Goal: Task Accomplishment & Management: Use online tool/utility

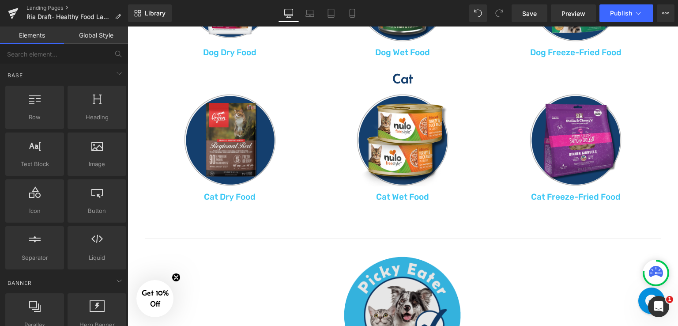
scroll to position [763, 0]
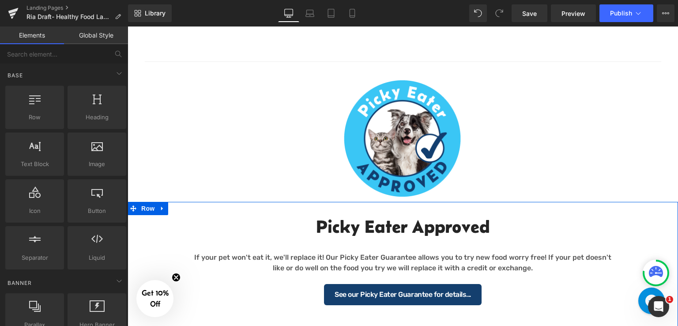
click at [166, 241] on div "Picky Eater Approved Heading If your pet won't eat it, we'll replace it! Our Pi…" at bounding box center [403, 256] width 551 height 108
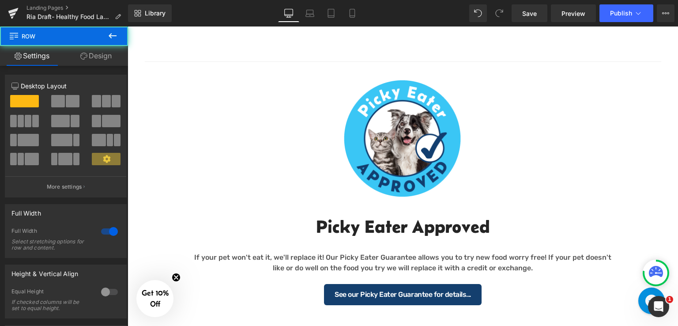
scroll to position [851, 0]
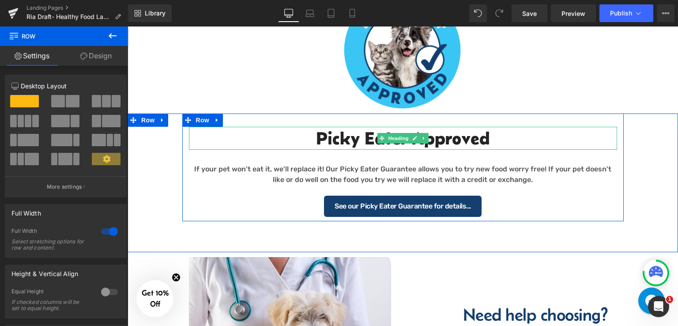
click at [500, 135] on h2 "Picky Eater Approved" at bounding box center [403, 138] width 428 height 23
click at [496, 140] on h2 "Picky Eater Approved" at bounding box center [403, 138] width 428 height 23
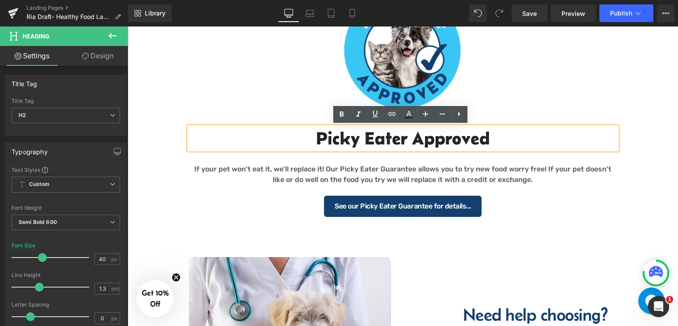
click at [170, 144] on div "Picky Eater Approved Heading If your pet won't eat it, we'll replace it! Our Pi…" at bounding box center [403, 167] width 551 height 108
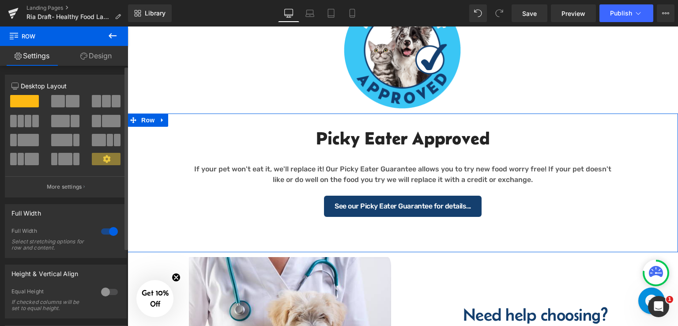
drag, startPoint x: 65, startPoint y: 101, endPoint x: 116, endPoint y: 110, distance: 51.5
click at [66, 101] on span at bounding box center [73, 101] width 14 height 12
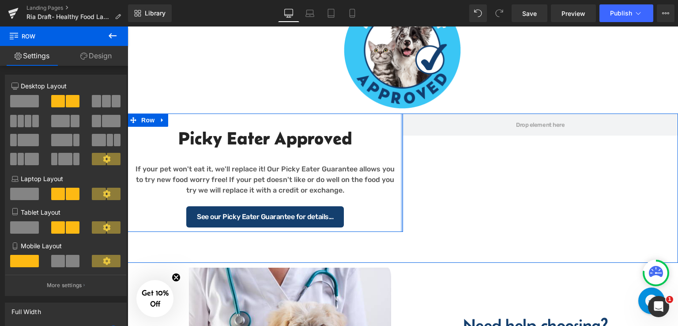
drag, startPoint x: 399, startPoint y: 163, endPoint x: 398, endPoint y: 156, distance: 7.5
click at [507, 168] on div "Picky Eater Approved Heading If your pet won't eat it, we'll replace it! Our Pi…" at bounding box center [403, 187] width 551 height 149
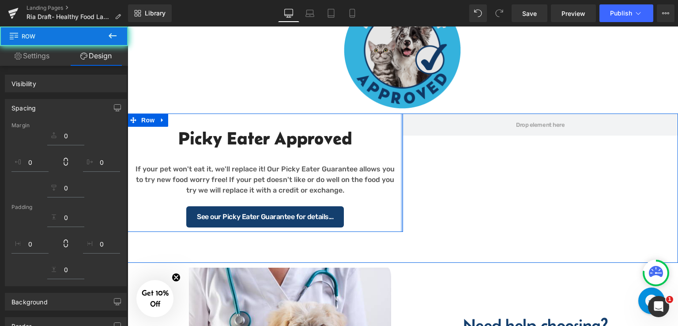
drag, startPoint x: 398, startPoint y: 156, endPoint x: 276, endPoint y: 77, distance: 145.7
click at [473, 158] on div "Picky Eater Approved Heading If your pet won't eat it, we'll replace it! Our Pi…" at bounding box center [403, 187] width 551 height 149
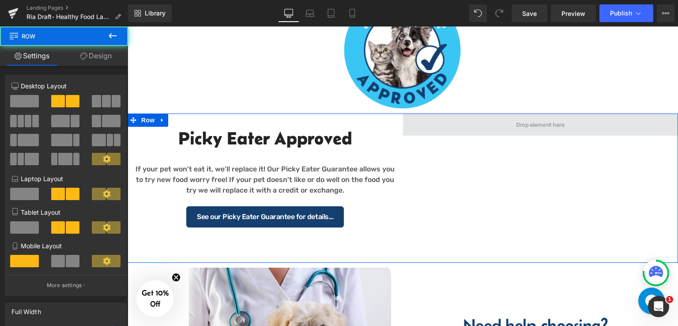
click at [503, 129] on span at bounding box center [541, 124] width 276 height 22
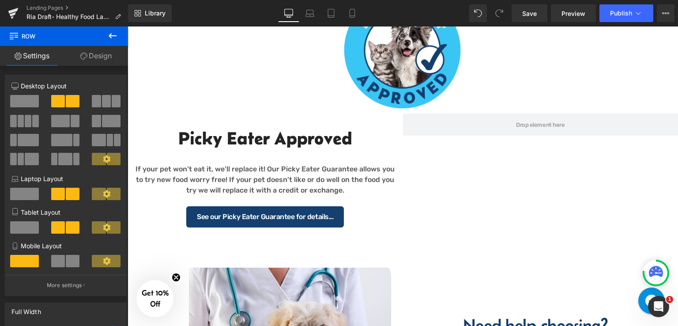
click at [113, 38] on icon at bounding box center [112, 35] width 11 height 11
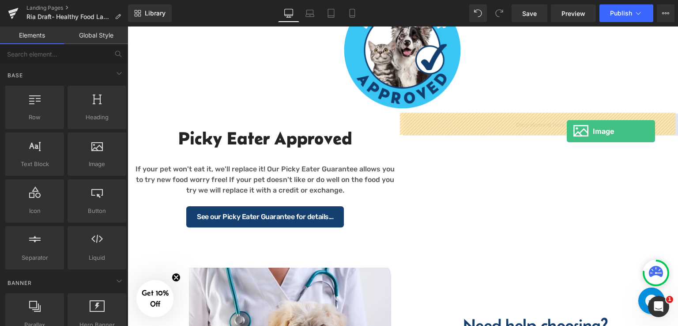
drag, startPoint x: 576, startPoint y: 131, endPoint x: 567, endPoint y: 131, distance: 9.3
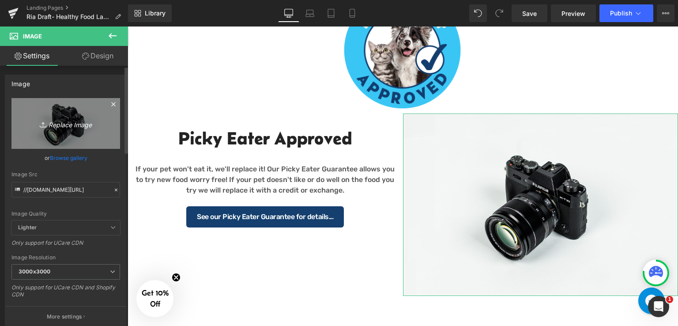
click at [64, 127] on icon "Replace Image" at bounding box center [65, 123] width 71 height 11
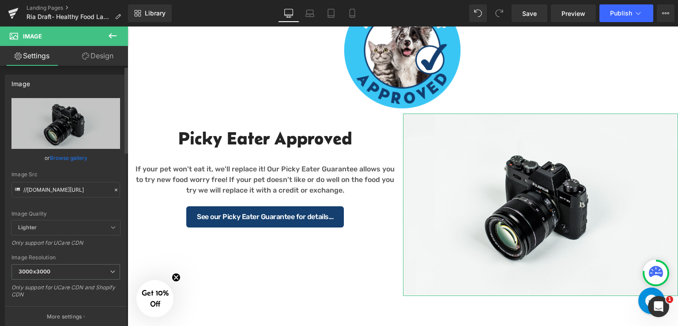
click at [67, 156] on link "Browse gallery" at bounding box center [69, 157] width 38 height 15
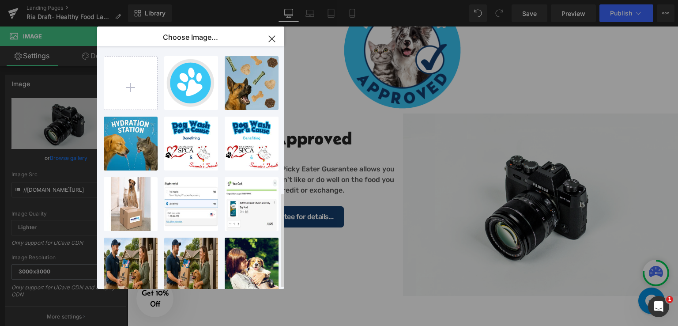
drag, startPoint x: 134, startPoint y: 242, endPoint x: 303, endPoint y: 182, distance: 179.3
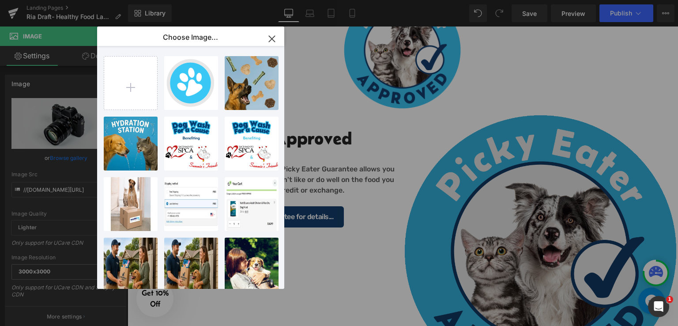
type input "[URL][DOMAIN_NAME]"
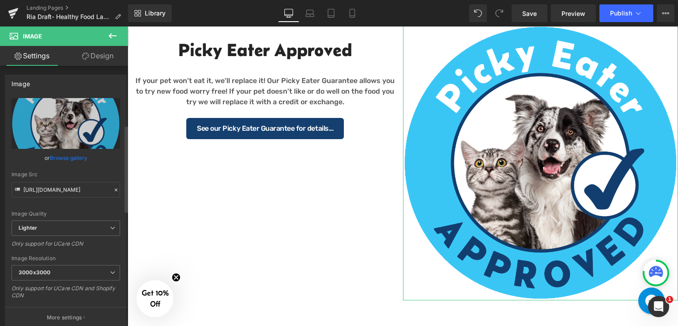
scroll to position [177, 0]
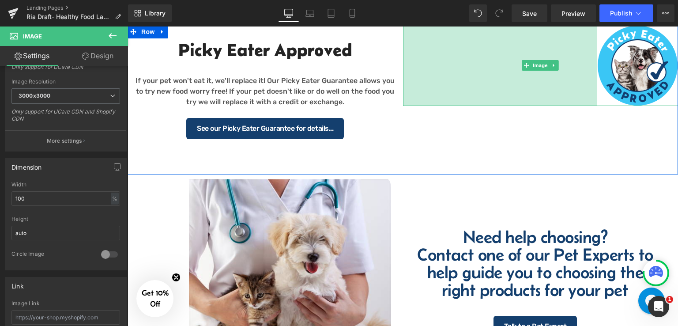
drag, startPoint x: 402, startPoint y: 289, endPoint x: 596, endPoint y: 134, distance: 248.3
click at [596, 134] on div "Picky Eater Approved Heading If your pet won't eat it, we'll replace it! Our Pi…" at bounding box center [403, 99] width 551 height 149
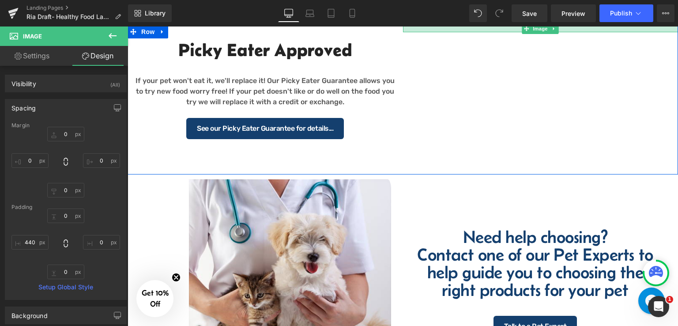
drag, startPoint x: 401, startPoint y: 97, endPoint x: 490, endPoint y: 99, distance: 88.3
click at [490, 99] on div "Picky Eater Approved Heading If your pet won't eat it, we'll replace it! Our Pi…" at bounding box center [403, 99] width 551 height 149
type input "640px"
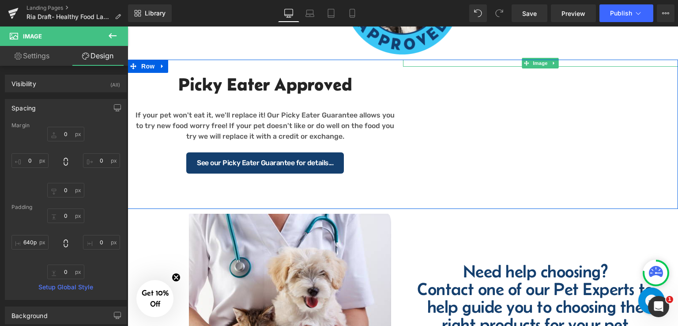
scroll to position [851, 0]
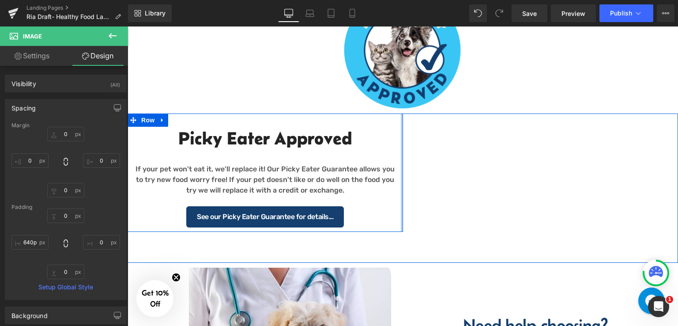
drag, startPoint x: 399, startPoint y: 117, endPoint x: 178, endPoint y: 128, distance: 221.5
click at [437, 125] on div "Picky Eater Approved Heading If your pet won't eat it, we'll replace it! Our Pi…" at bounding box center [403, 187] width 551 height 149
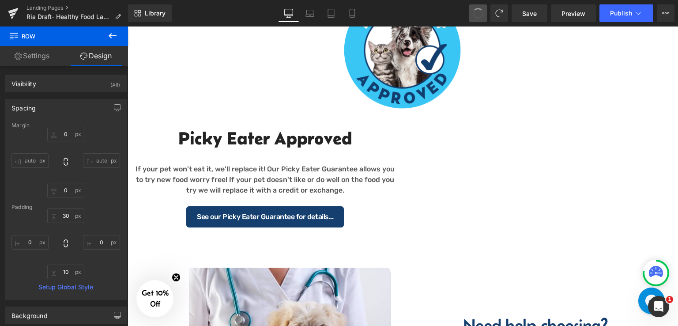
type input "0"
type input "30"
type input "0"
type input "10"
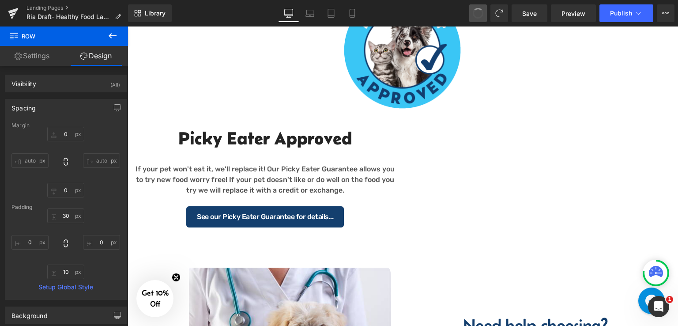
type input "0"
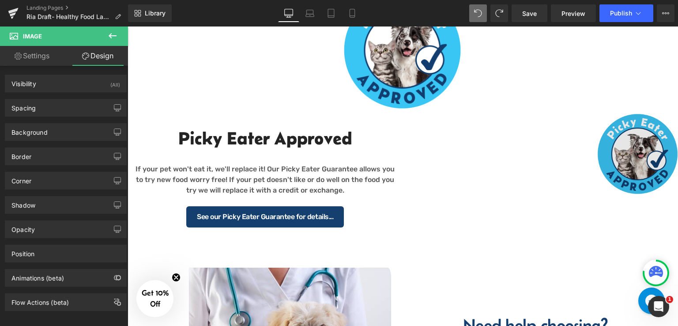
click at [611, 195] on img at bounding box center [541, 153] width 276 height 81
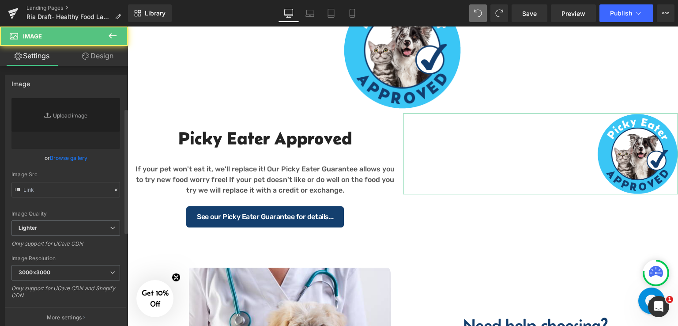
scroll to position [807, 0]
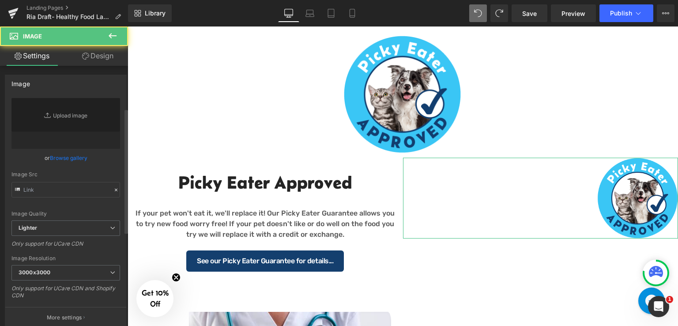
type input "[URL][DOMAIN_NAME]"
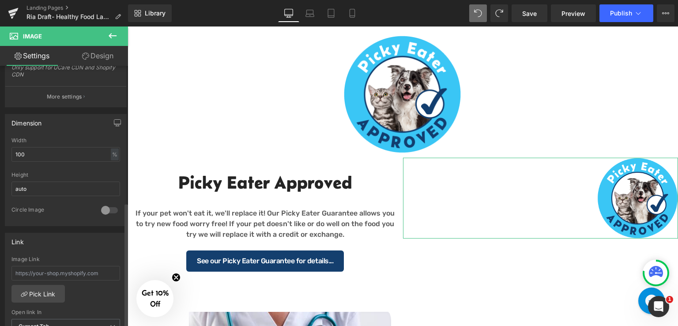
scroll to position [522, 0]
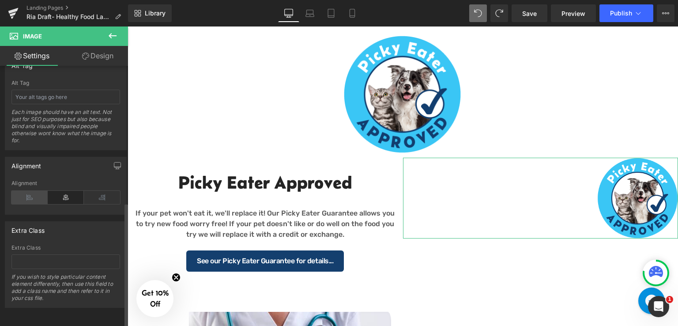
click at [30, 193] on icon at bounding box center [29, 197] width 36 height 13
click at [26, 191] on icon at bounding box center [29, 197] width 36 height 13
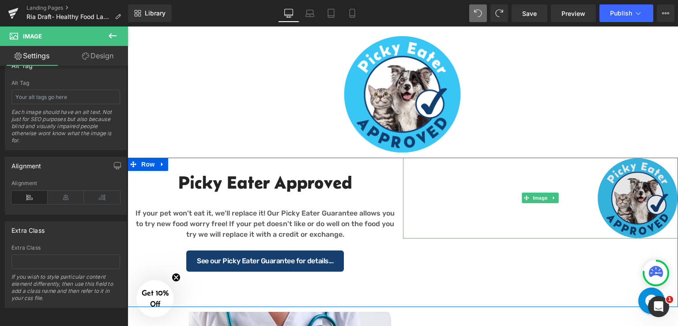
click at [628, 197] on img at bounding box center [541, 198] width 276 height 81
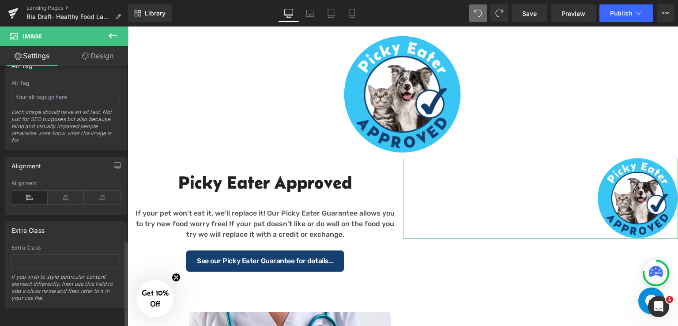
click at [26, 191] on icon at bounding box center [29, 197] width 36 height 13
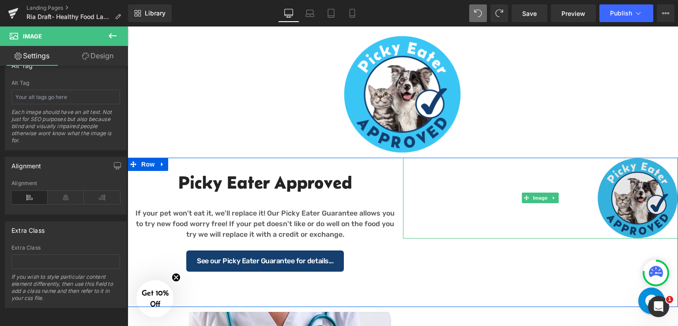
click at [565, 182] on img at bounding box center [541, 198] width 276 height 81
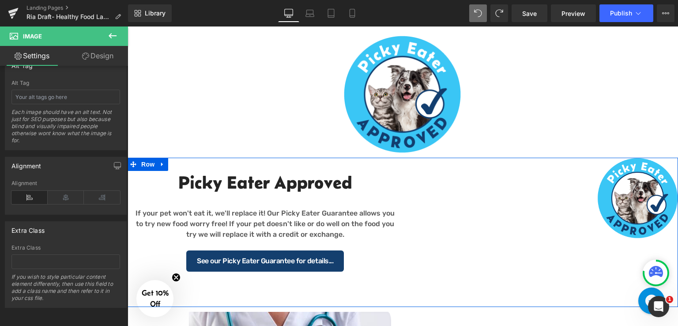
click at [128, 26] on div at bounding box center [128, 26] width 0 height 0
click at [408, 161] on img at bounding box center [541, 198] width 276 height 81
click at [395, 295] on div "70px" at bounding box center [403, 291] width 551 height 31
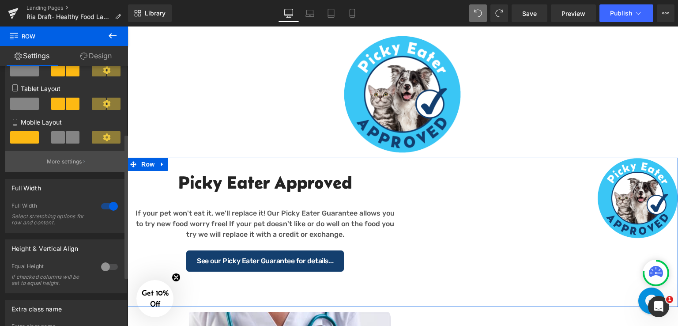
scroll to position [122, 0]
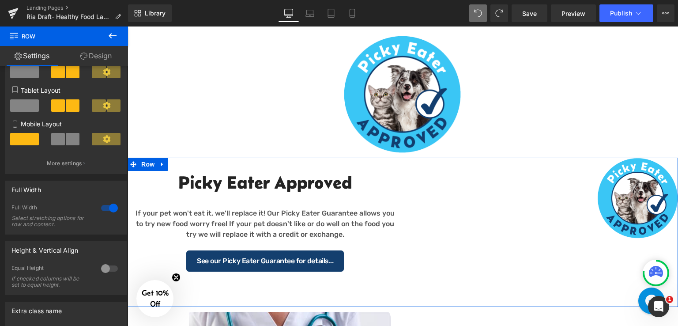
click at [93, 61] on link "Design" at bounding box center [96, 56] width 64 height 20
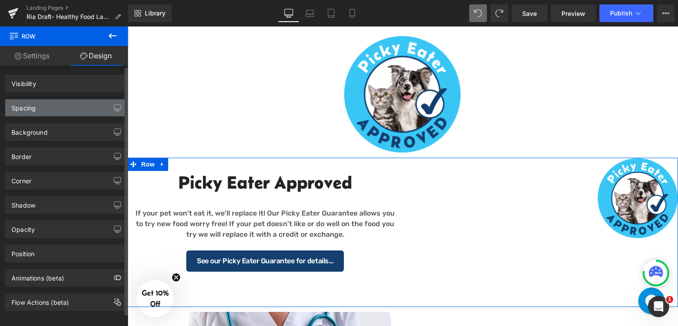
click at [76, 110] on div "Spacing" at bounding box center [65, 107] width 121 height 17
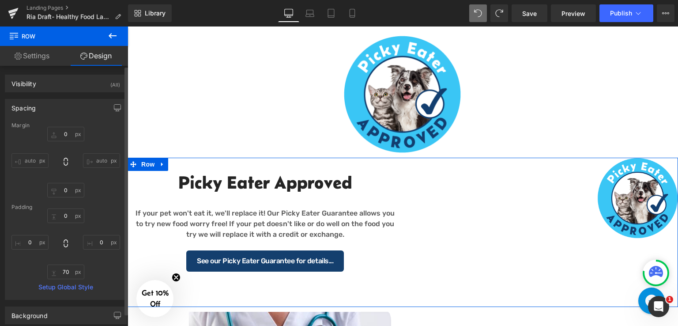
type input "0"
type input "70"
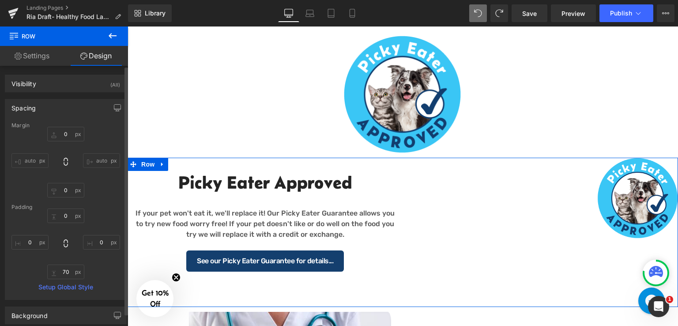
type input "0"
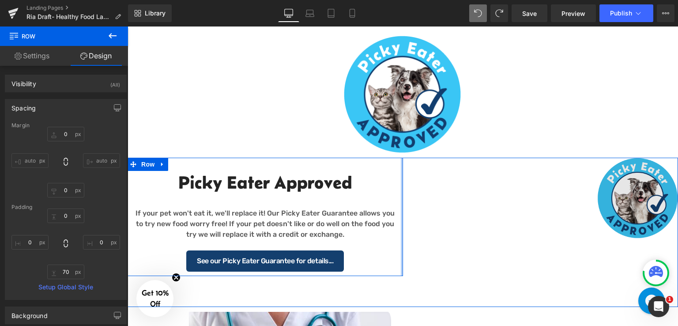
drag, startPoint x: 399, startPoint y: 176, endPoint x: 424, endPoint y: 179, distance: 24.5
click at [424, 179] on div "Picky Eater Approved Heading If your pet won't eat it, we'll replace it! Our Pi…" at bounding box center [403, 232] width 551 height 149
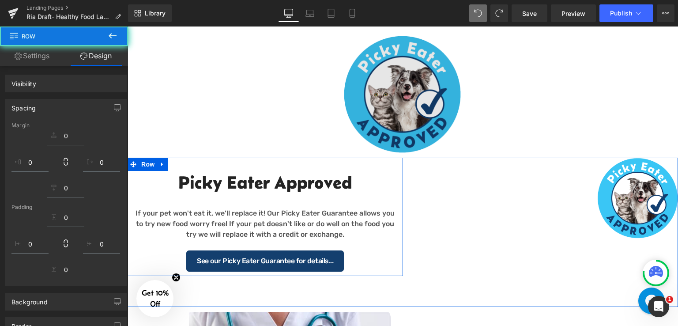
click at [615, 200] on img at bounding box center [541, 198] width 276 height 81
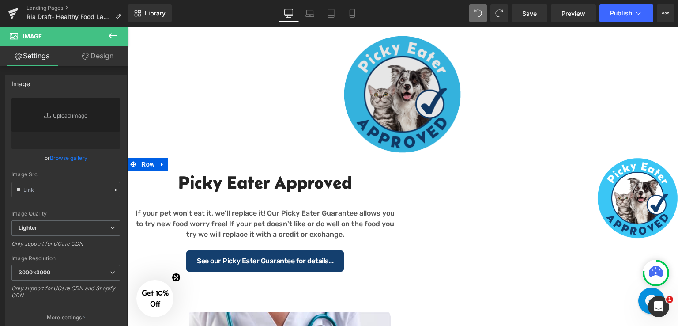
scroll to position [763, 0]
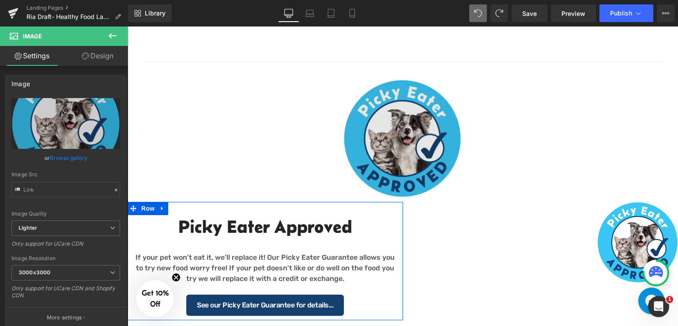
type input "[URL][DOMAIN_NAME]"
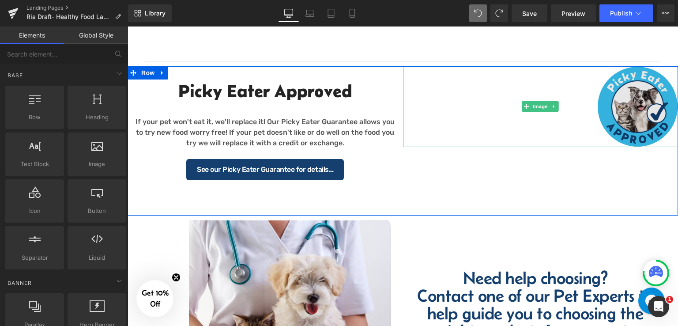
click at [433, 131] on img at bounding box center [541, 106] width 276 height 81
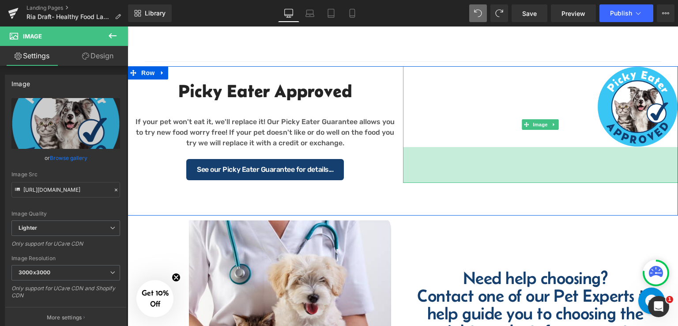
drag, startPoint x: 403, startPoint y: 144, endPoint x: 395, endPoint y: 180, distance: 36.6
click at [395, 180] on div "Picky Eater Approved Heading If your pet won't eat it, we'll replace it! Our Pi…" at bounding box center [403, 140] width 551 height 149
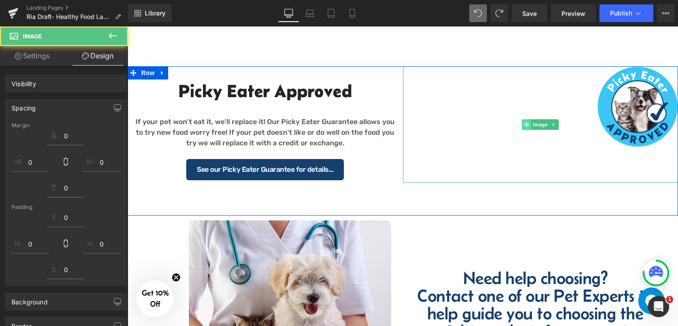
click at [525, 125] on icon at bounding box center [527, 124] width 5 height 5
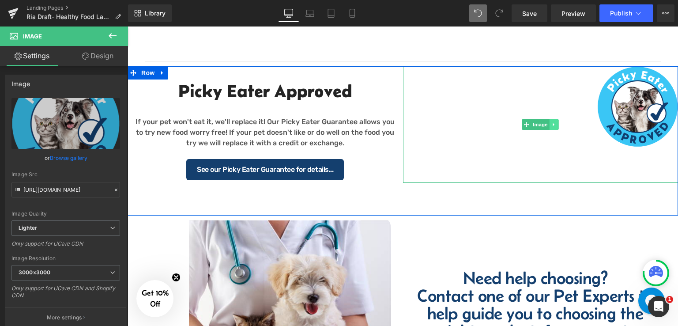
click at [553, 124] on icon at bounding box center [554, 124] width 5 height 5
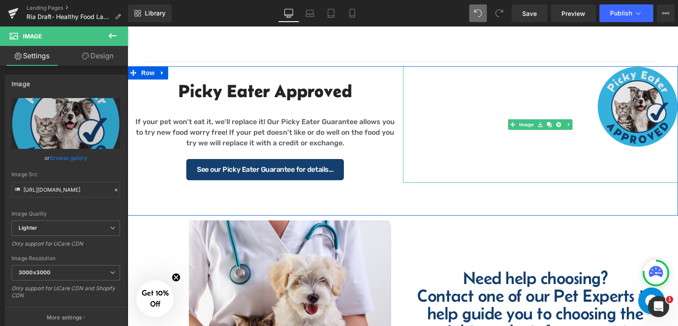
click at [484, 98] on img at bounding box center [541, 124] width 276 height 117
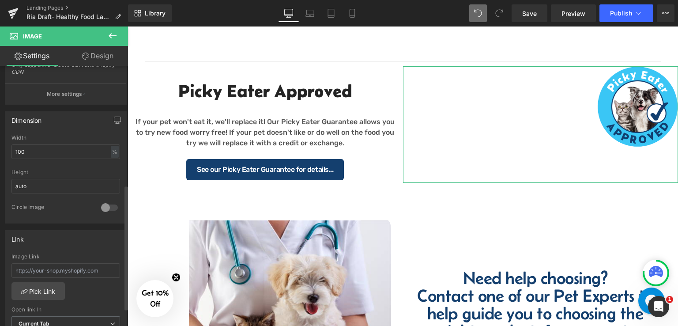
scroll to position [221, 0]
drag, startPoint x: 32, startPoint y: 151, endPoint x: 4, endPoint y: 153, distance: 27.4
click at [5, 153] on div "Dimension 100% Width 100 % % px auto Height auto 0 Circle Image" at bounding box center [66, 170] width 122 height 112
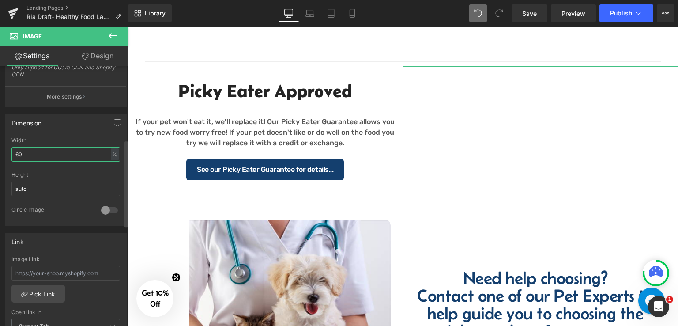
type input "6"
type input "100"
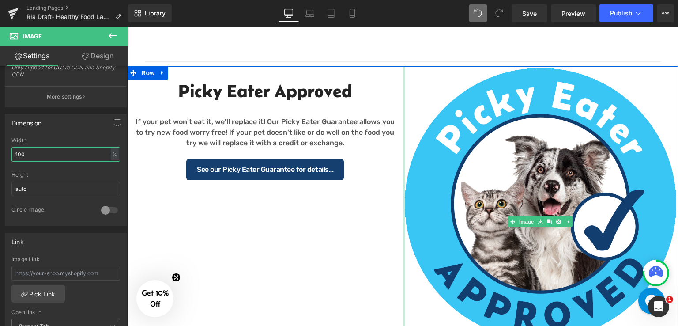
drag, startPoint x: 401, startPoint y: 155, endPoint x: 163, endPoint y: 150, distance: 238.5
click at [163, 150] on div "Picky Eater Approved Heading If your pet won't eat it, we'll replace it! Our Pi…" at bounding box center [403, 237] width 551 height 342
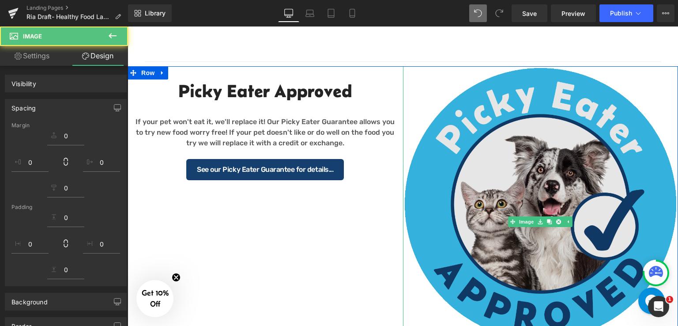
type input "[URL][DOMAIN_NAME]"
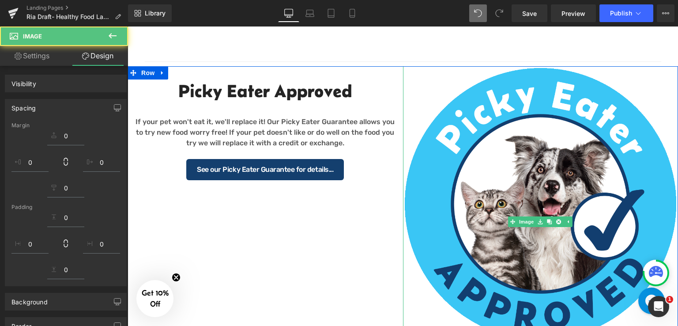
click at [74, 105] on div "Spacing" at bounding box center [65, 107] width 121 height 17
click at [41, 57] on link "Settings" at bounding box center [32, 56] width 64 height 20
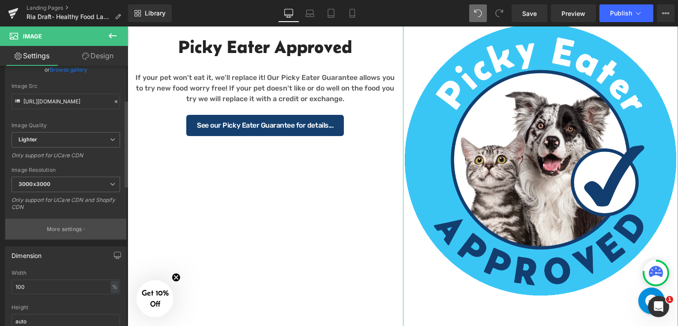
scroll to position [177, 0]
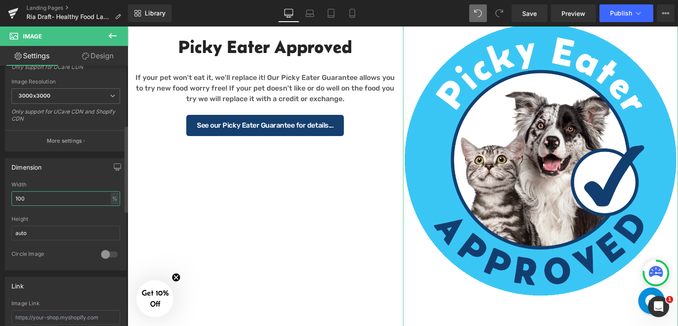
click at [49, 199] on input "100" at bounding box center [65, 198] width 109 height 15
type input "1"
type input "50"
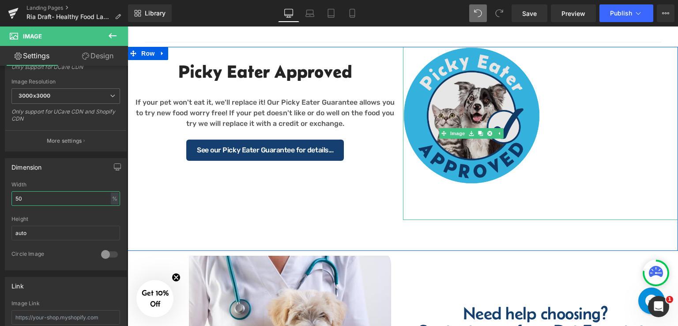
scroll to position [763, 0]
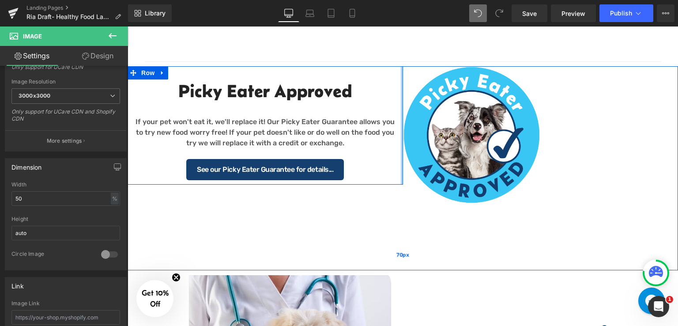
drag, startPoint x: 399, startPoint y: 105, endPoint x: 365, endPoint y: 252, distance: 151.0
click at [409, 104] on div "Picky Eater Approved Heading If your pet won't eat it, we'll replace it! Our Pi…" at bounding box center [403, 168] width 551 height 204
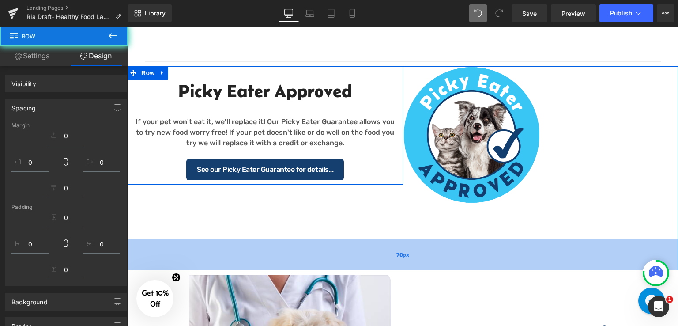
click at [365, 252] on div "70px" at bounding box center [403, 254] width 551 height 31
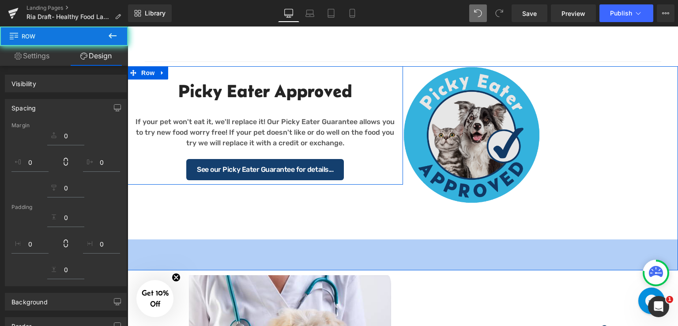
click at [403, 213] on div "Picky Eater Approved Heading If your pet won't eat it, we'll replace it! Our Pi…" at bounding box center [403, 168] width 551 height 204
